Goal: Information Seeking & Learning: Learn about a topic

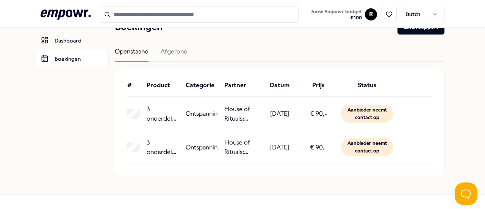
scroll to position [38, 0]
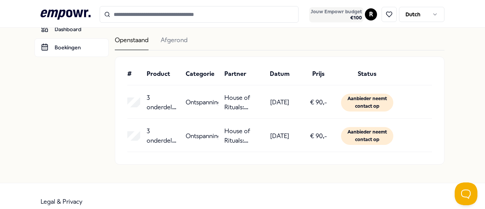
click at [353, 16] on span "€ 100" at bounding box center [336, 18] width 51 height 6
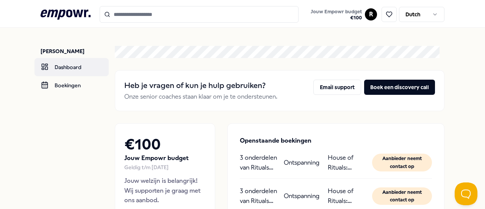
click at [77, 69] on link "Dashboard" at bounding box center [71, 67] width 74 height 18
click at [67, 71] on link "Dashboard" at bounding box center [71, 67] width 74 height 18
click at [80, 11] on icon ".empowr-logo_svg__cls-1{fill:#03032f}" at bounding box center [66, 15] width 50 height 14
click at [64, 11] on icon at bounding box center [66, 14] width 50 height 10
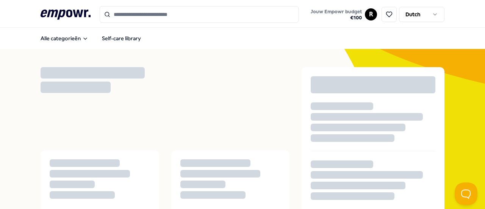
click at [64, 11] on icon at bounding box center [66, 14] width 50 height 10
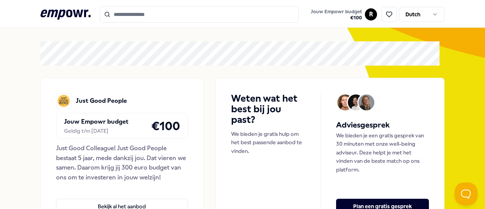
scroll to position [38, 0]
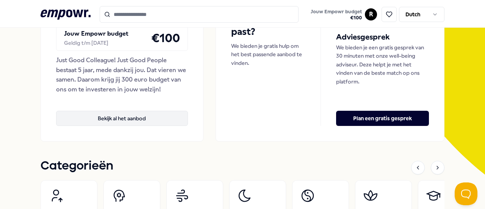
click at [116, 119] on button "Bekijk al het aanbod" at bounding box center [122, 118] width 132 height 15
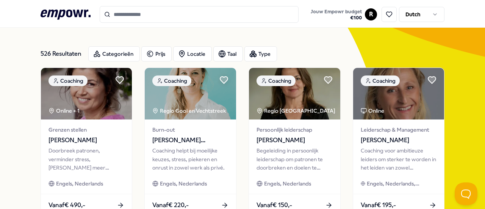
scroll to position [11, 0]
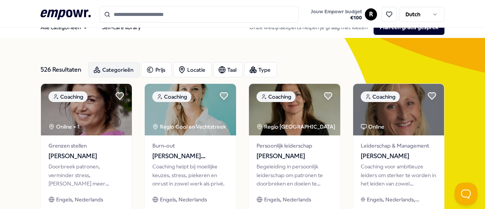
click at [118, 72] on div "Categorieën" at bounding box center [114, 69] width 52 height 15
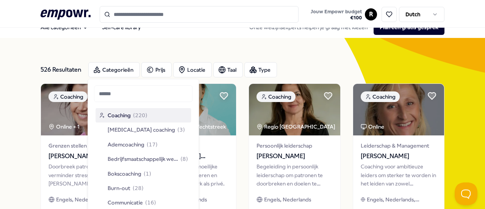
click at [123, 94] on input "text" at bounding box center [143, 93] width 99 height 17
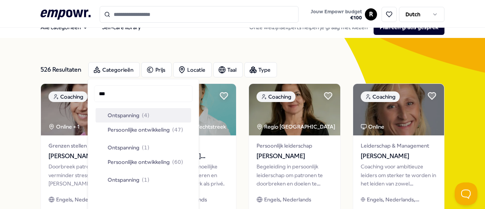
type input "***"
click at [130, 113] on span "Ontspanning" at bounding box center [124, 115] width 32 height 8
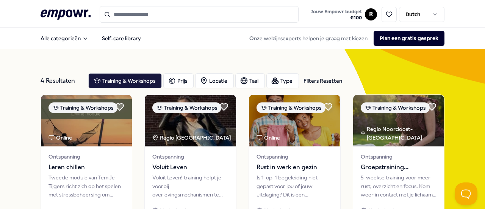
click at [133, 17] on input "Search for products, categories or subcategories" at bounding box center [199, 14] width 199 height 17
click at [92, 38] on button "Alle categorieën" at bounding box center [64, 38] width 60 height 15
click at [78, 44] on button "Alle categorieën" at bounding box center [64, 38] width 60 height 15
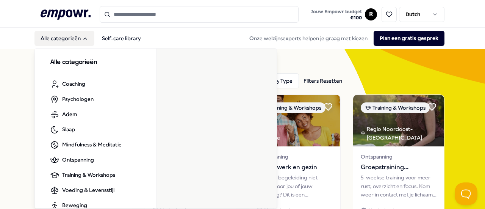
click at [75, 39] on button "Alle categorieën" at bounding box center [64, 38] width 60 height 15
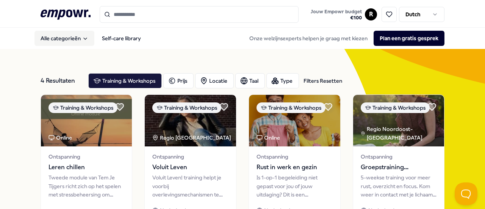
click at [75, 39] on button "Alle categorieën" at bounding box center [64, 38] width 60 height 15
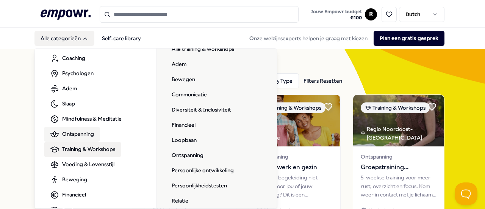
scroll to position [38, 0]
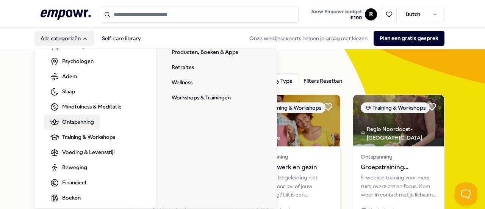
click at [93, 119] on span "Ontspanning" at bounding box center [78, 122] width 32 height 8
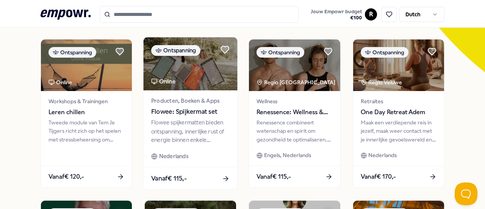
scroll to position [227, 0]
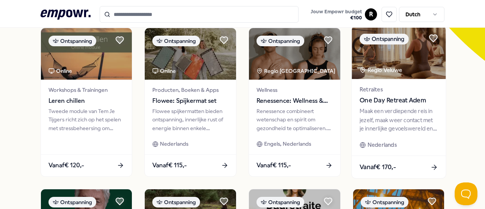
click at [379, 67] on div "Regio Veluwe" at bounding box center [382, 70] width 44 height 9
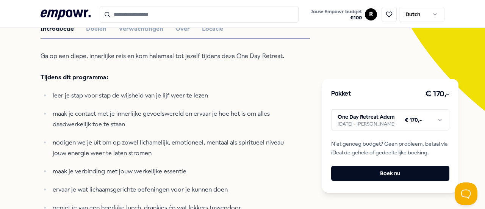
scroll to position [201, 0]
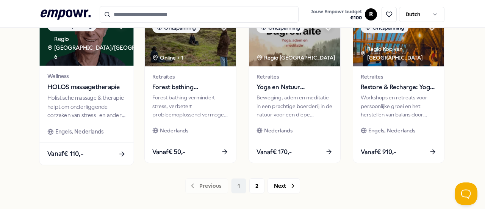
scroll to position [390, 0]
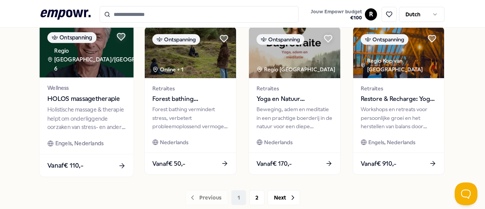
click at [95, 44] on img at bounding box center [86, 50] width 94 height 53
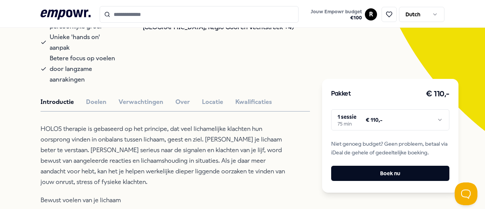
scroll to position [163, 0]
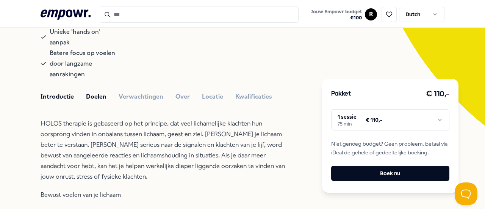
click at [100, 92] on button "Doelen" at bounding box center [96, 97] width 20 height 10
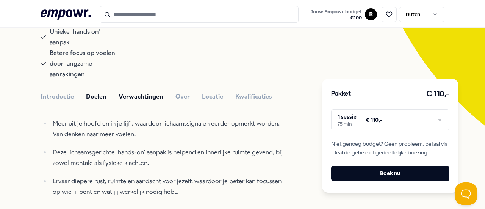
click at [128, 92] on button "Verwachtingen" at bounding box center [141, 97] width 45 height 10
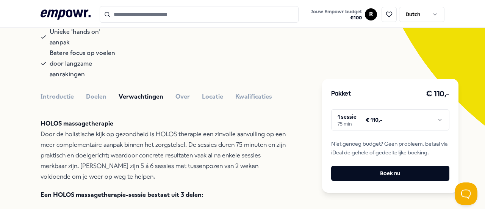
click at [181, 92] on button "Over" at bounding box center [183, 97] width 14 height 10
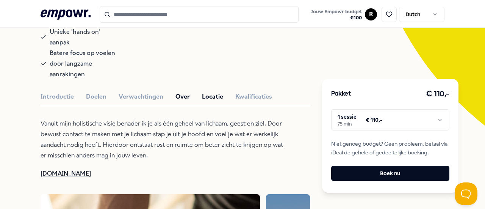
click at [208, 92] on button "Locatie" at bounding box center [212, 97] width 21 height 10
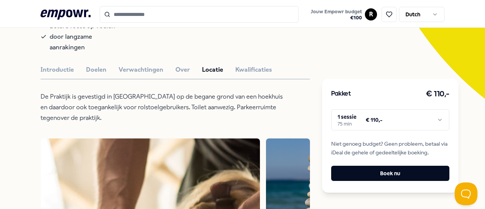
scroll to position [201, 0]
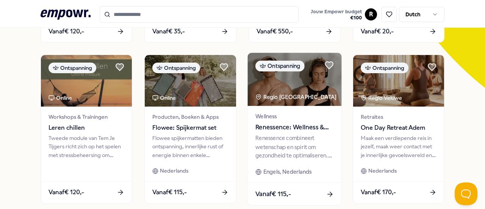
click at [273, 94] on div "Regio [GEOGRAPHIC_DATA]" at bounding box center [296, 96] width 82 height 9
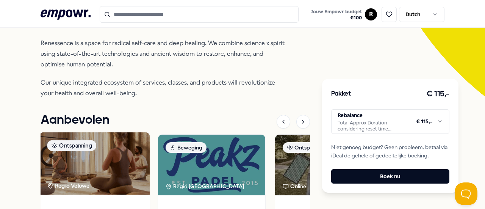
scroll to position [238, 0]
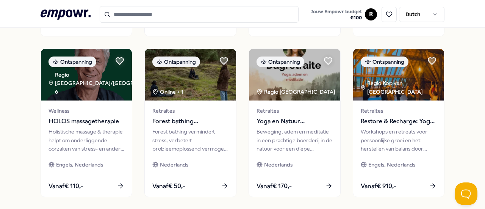
scroll to position [390, 0]
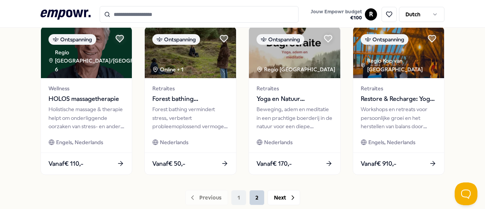
click at [252, 193] on button "2" at bounding box center [256, 197] width 15 height 15
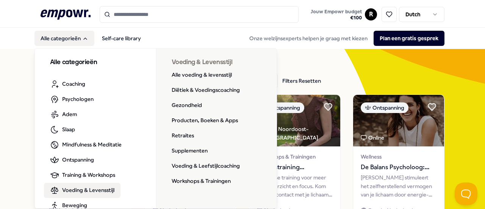
scroll to position [38, 0]
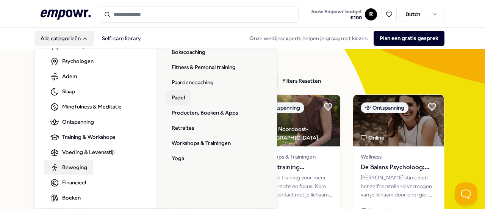
click at [184, 98] on link "Padel" at bounding box center [178, 97] width 25 height 15
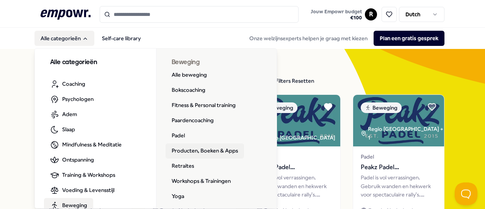
click at [187, 147] on link "Producten, Boeken & Apps" at bounding box center [205, 150] width 78 height 15
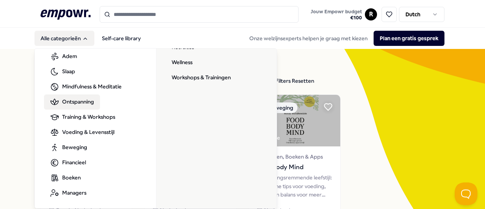
scroll to position [58, 0]
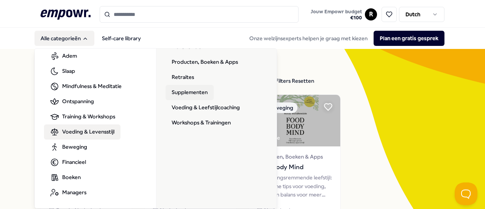
click at [180, 95] on link "Supplementen" at bounding box center [190, 92] width 48 height 15
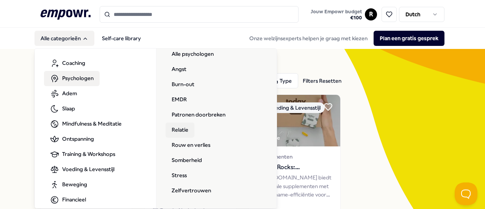
scroll to position [38, 0]
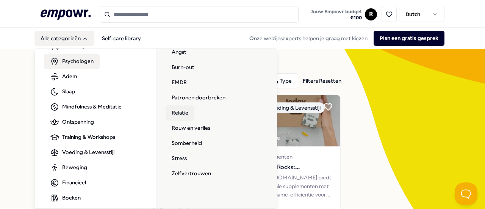
click at [177, 111] on link "Relatie" at bounding box center [180, 112] width 29 height 15
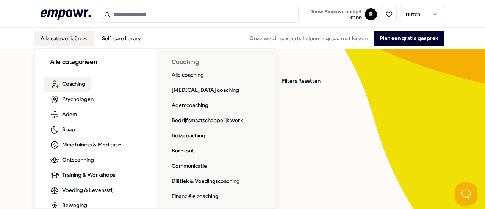
click at [67, 86] on span "Coaching" at bounding box center [73, 84] width 23 height 8
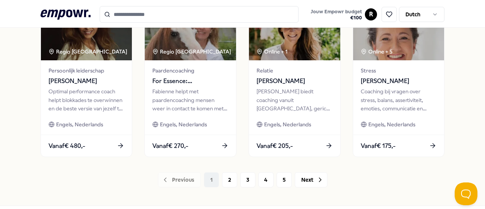
scroll to position [444, 0]
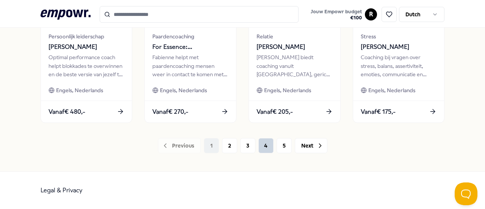
click at [262, 147] on button "4" at bounding box center [266, 145] width 15 height 15
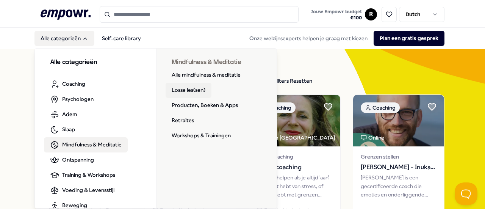
click at [187, 91] on link "Losse les(sen)" at bounding box center [189, 90] width 46 height 15
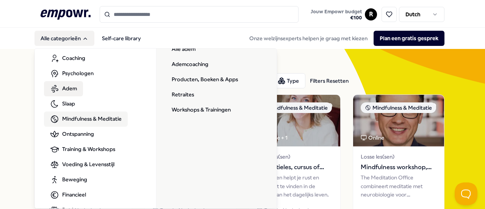
scroll to position [38, 0]
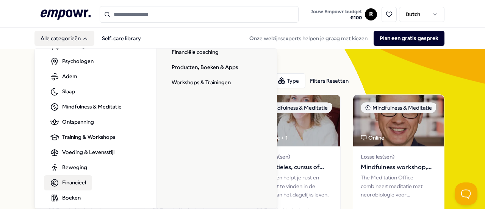
click at [70, 185] on span "Financieel" at bounding box center [74, 182] width 24 height 8
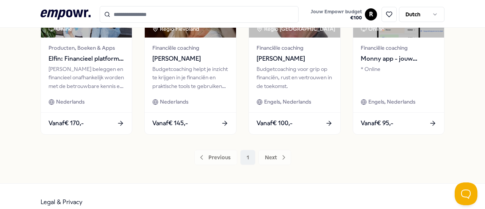
scroll to position [279, 0]
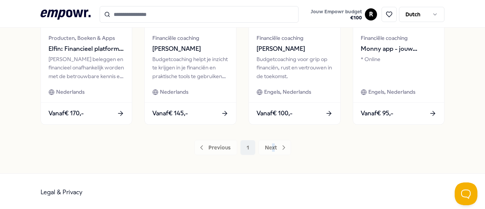
click at [270, 145] on div "Previous 1 Next" at bounding box center [243, 147] width 404 height 15
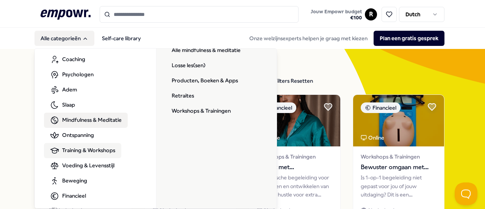
scroll to position [58, 0]
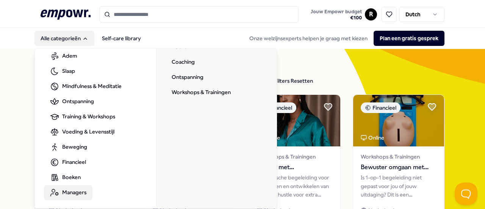
click at [73, 191] on span "Managers" at bounding box center [74, 192] width 24 height 8
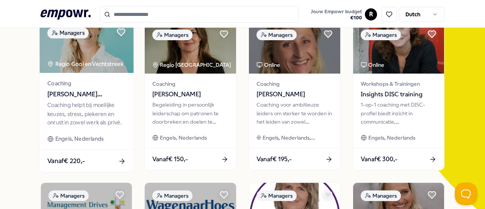
scroll to position [76, 0]
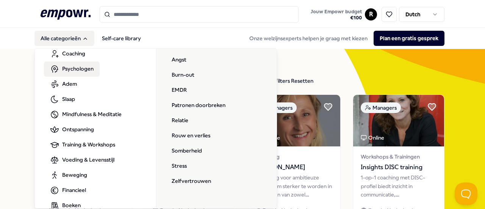
scroll to position [20, 0]
